Goal: Find specific page/section: Find specific page/section

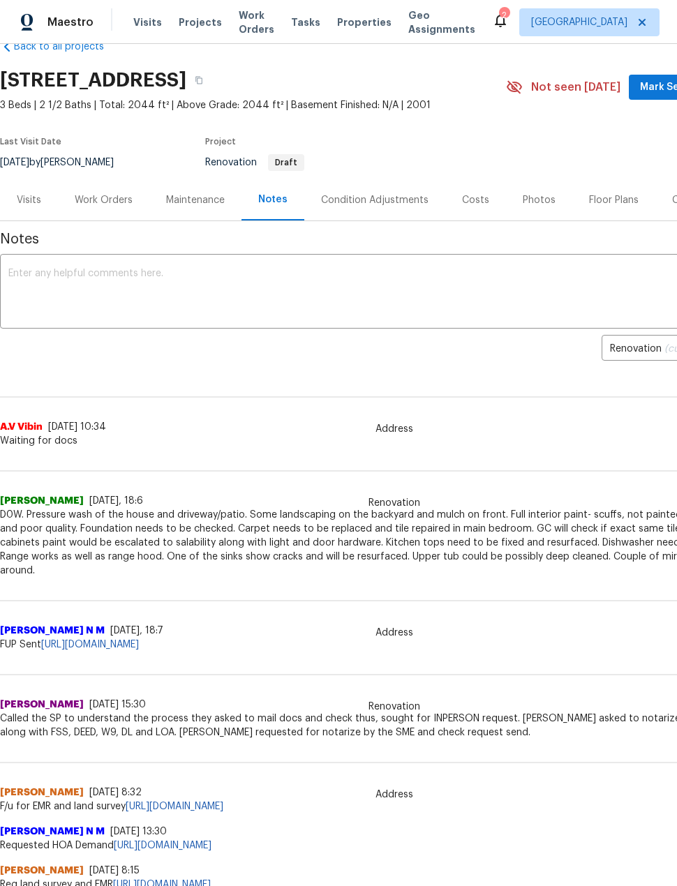
scroll to position [33, -1]
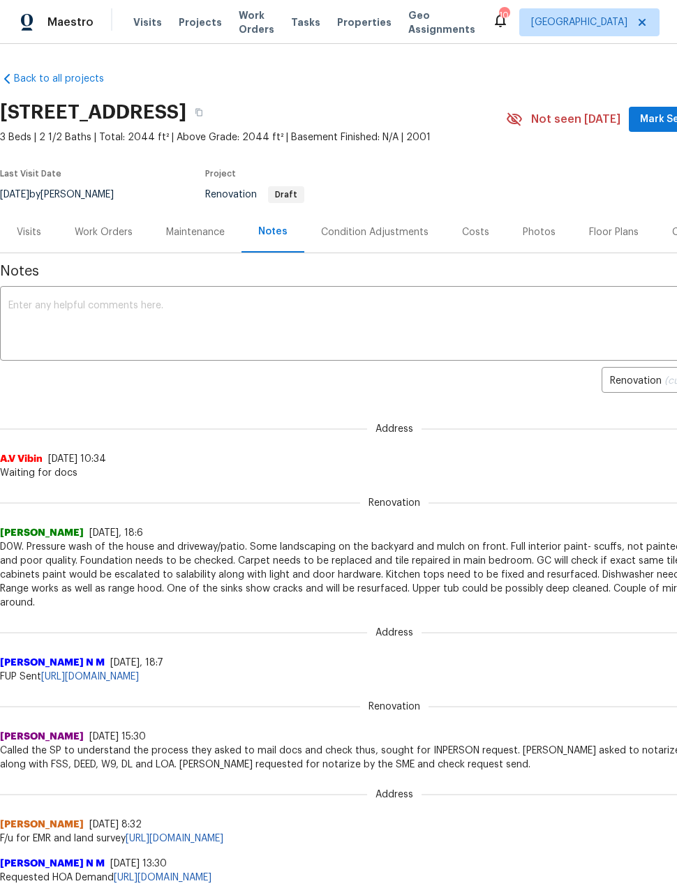
click at [87, 243] on div "Work Orders" at bounding box center [103, 231] width 91 height 41
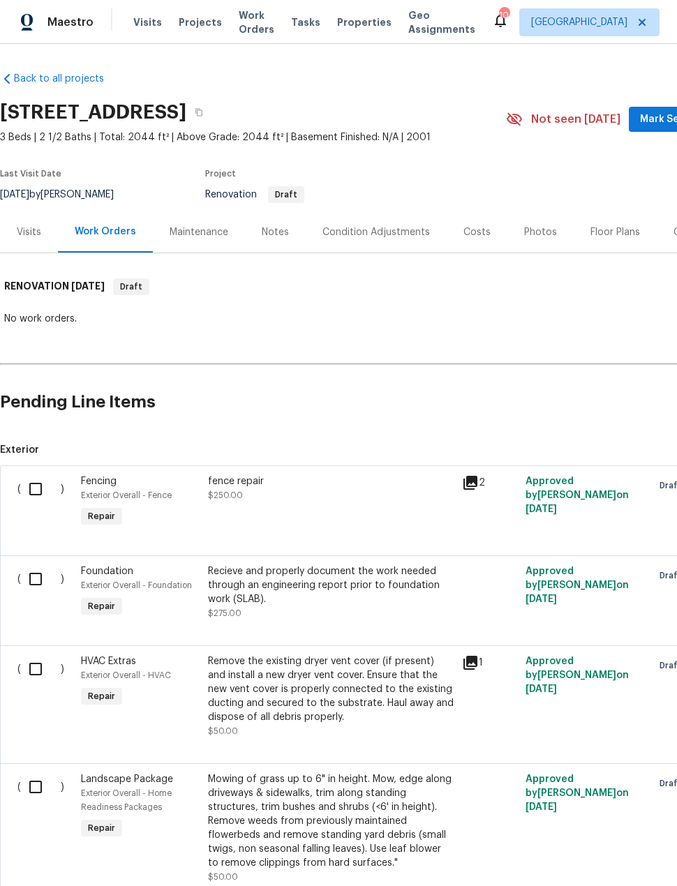
click at [191, 22] on span "Projects" at bounding box center [200, 22] width 43 height 14
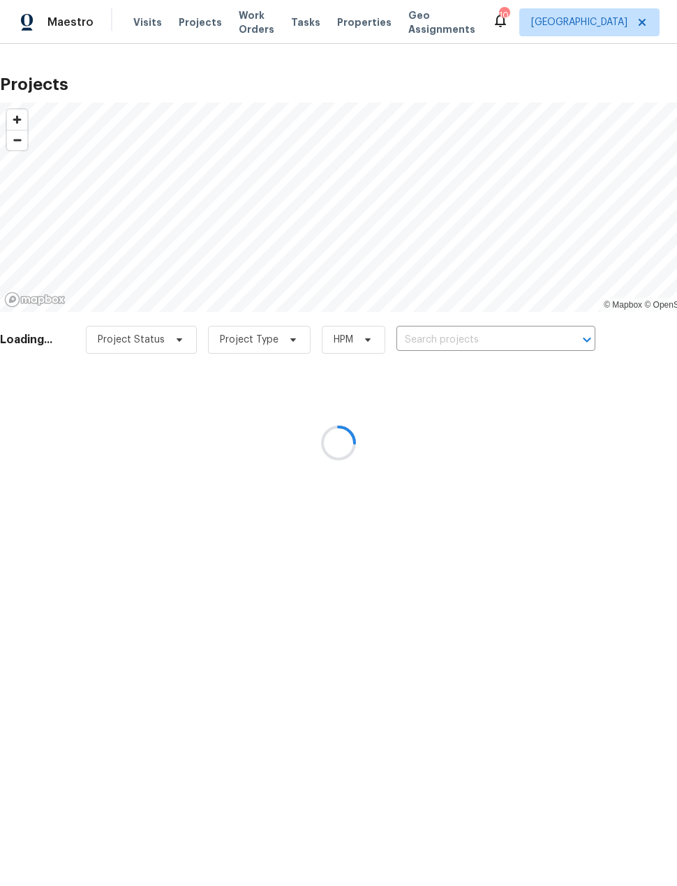
click at [482, 344] on div at bounding box center [338, 443] width 677 height 886
click at [482, 331] on div at bounding box center [338, 443] width 677 height 886
click at [479, 334] on div at bounding box center [338, 443] width 677 height 886
click at [494, 334] on div at bounding box center [338, 443] width 677 height 886
click at [497, 334] on div at bounding box center [338, 443] width 677 height 886
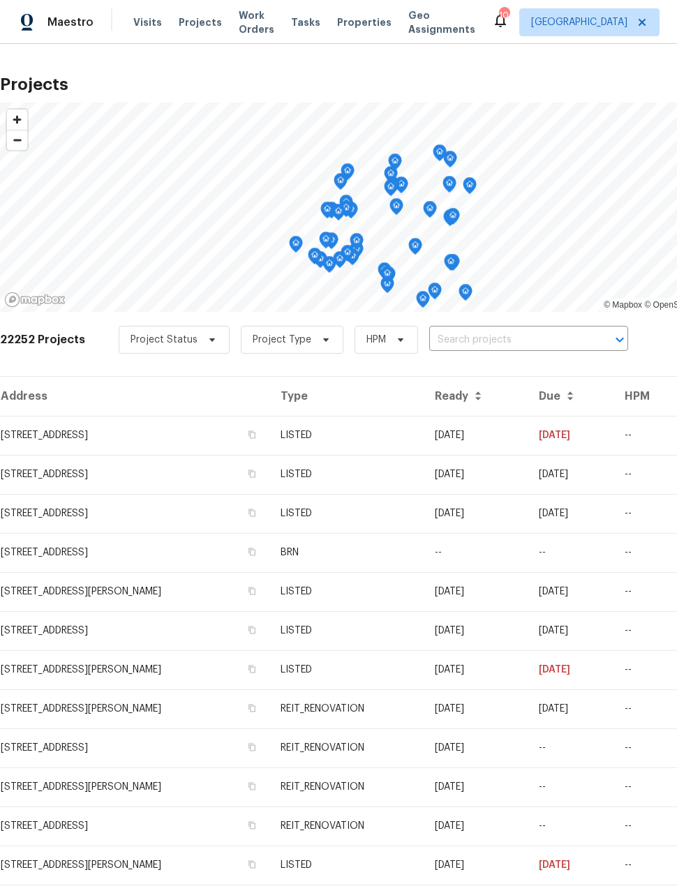
click at [509, 338] on input "text" at bounding box center [509, 340] width 160 height 22
type input "7007 mad"
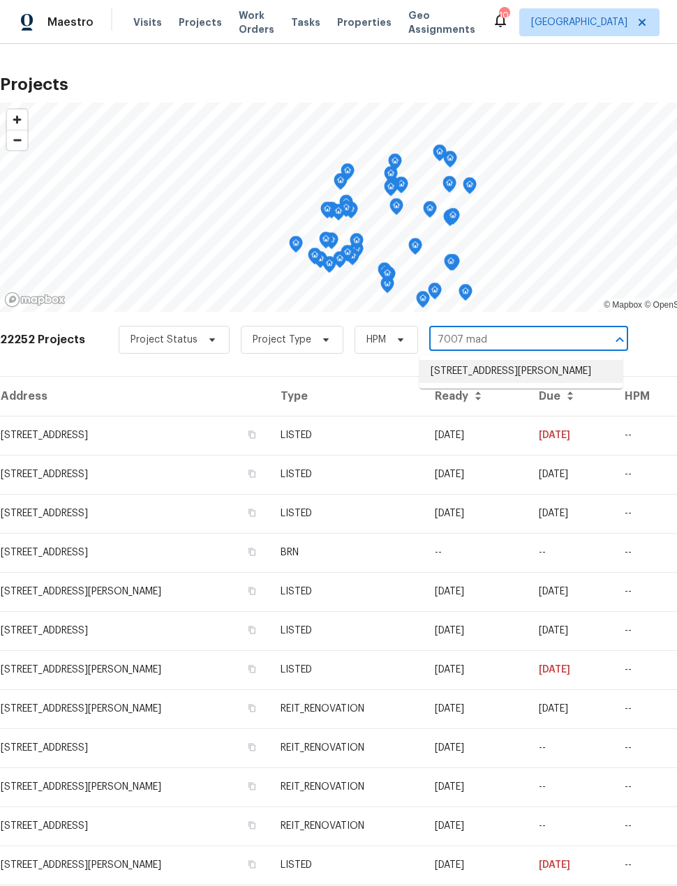
click at [576, 371] on li "7007 Madison Trl, Houston, TX 77084" at bounding box center [520, 371] width 203 height 23
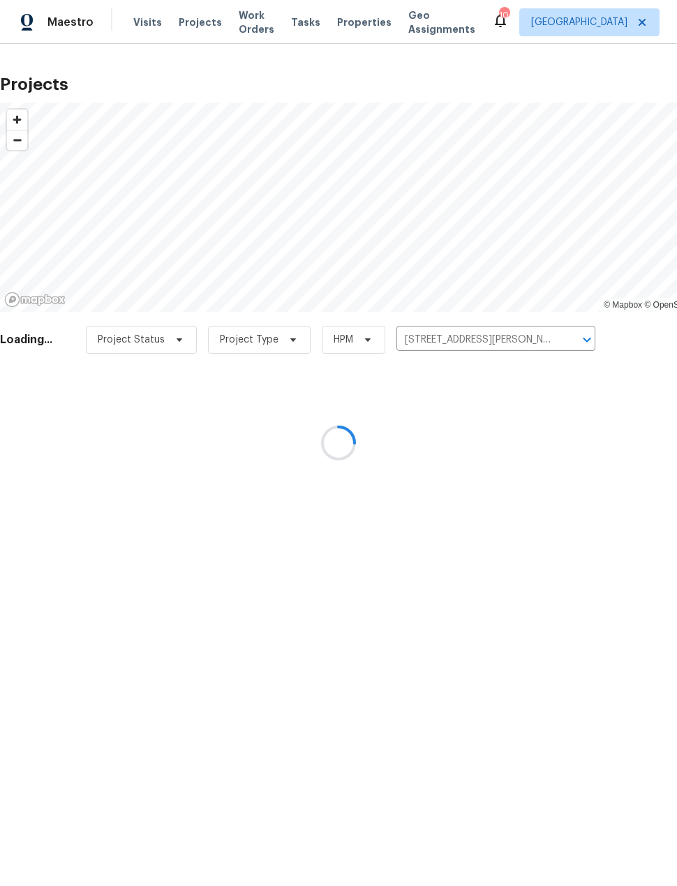
click at [576, 371] on div at bounding box center [338, 443] width 677 height 886
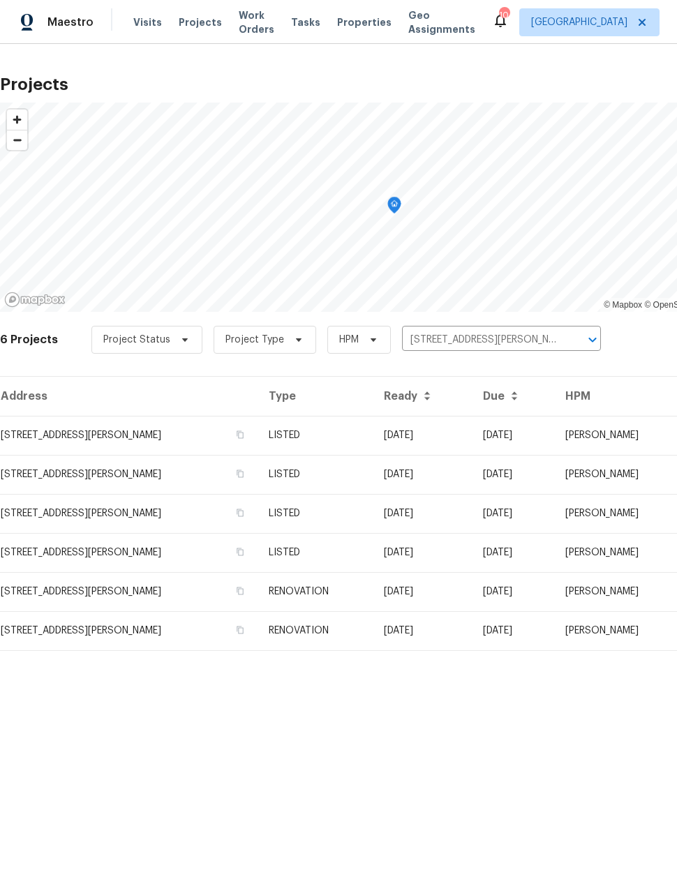
click at [62, 437] on td "7007 Madison Trl, Houston, TX 77084" at bounding box center [129, 435] width 258 height 39
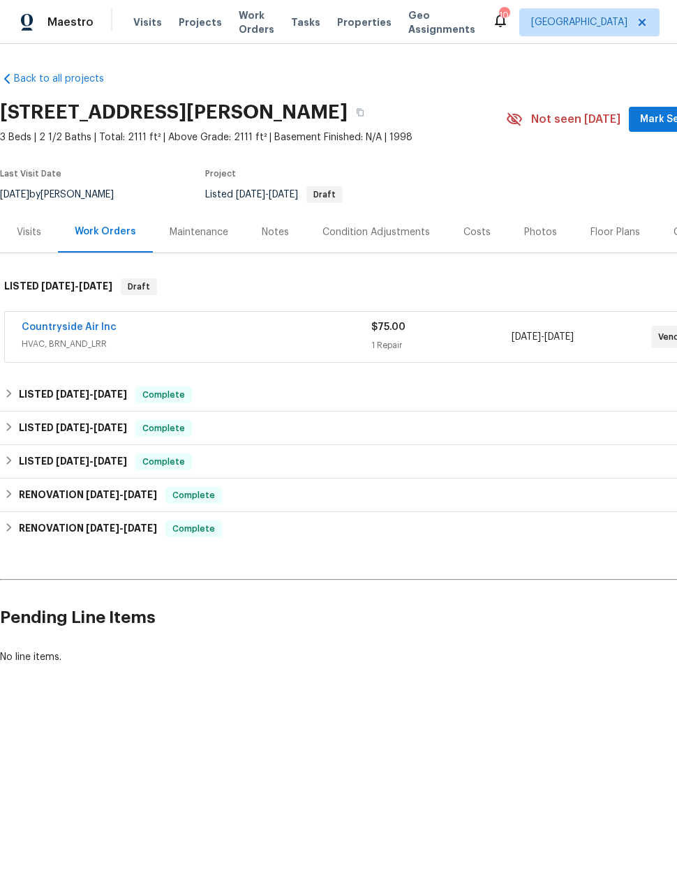
click at [73, 323] on link "Countryside Air Inc" at bounding box center [69, 327] width 95 height 10
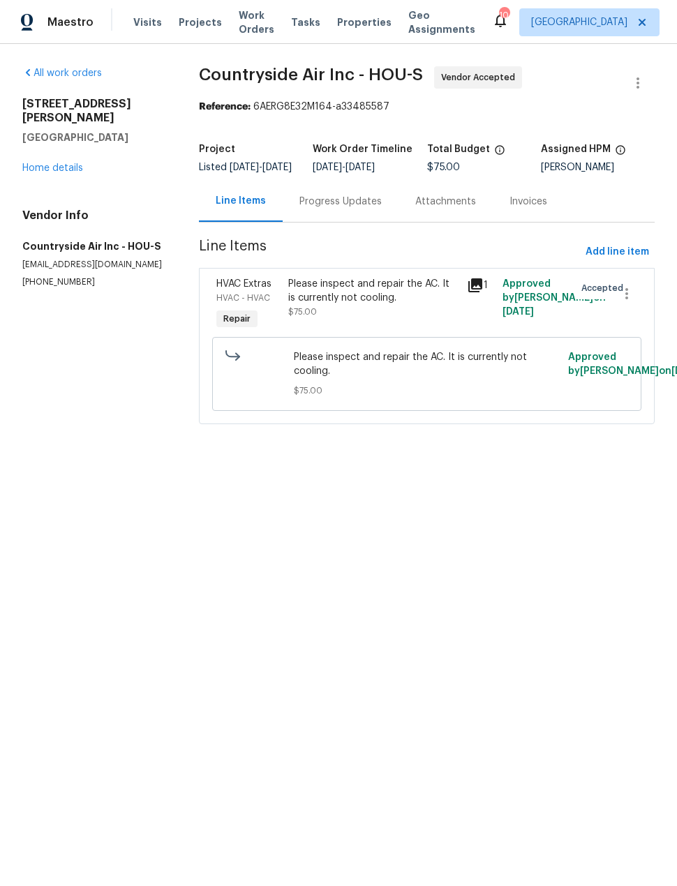
click at [313, 222] on div "Progress Updates" at bounding box center [341, 201] width 116 height 41
